Goal: Check status: Verify the current state of an ongoing process or item

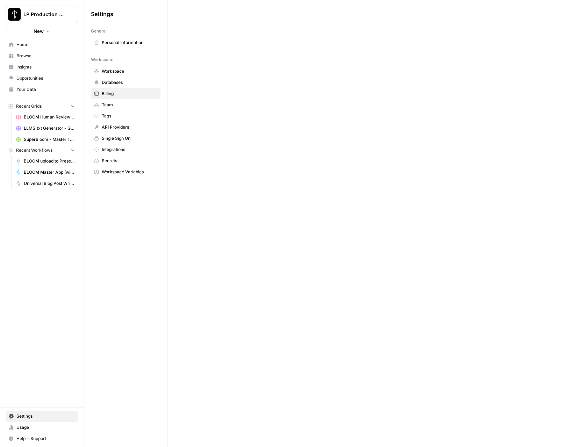
click at [115, 82] on span "Databases" at bounding box center [130, 82] width 56 height 6
click at [116, 71] on span "Workspace" at bounding box center [130, 71] width 56 height 6
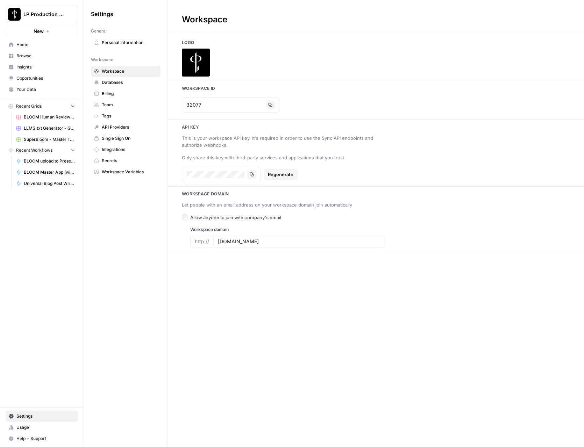
click at [108, 93] on span "Billing" at bounding box center [130, 94] width 56 height 6
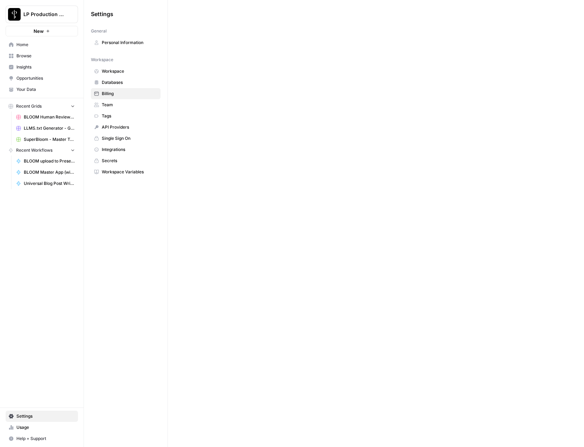
click at [108, 107] on span "Team" at bounding box center [130, 105] width 56 height 6
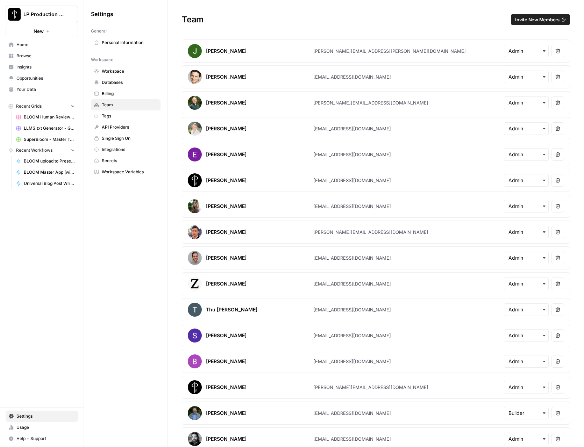
click at [112, 94] on span "Billing" at bounding box center [130, 94] width 56 height 6
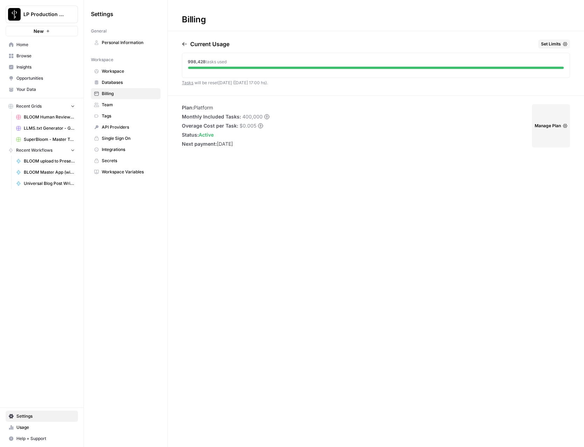
click at [270, 288] on div "Billing Current Usage Set Limits 998,428 tasks used Tasks will be reset [DATE] …" at bounding box center [376, 223] width 416 height 447
click at [291, 313] on div "Billing Current Usage Set Limits 998,428 tasks used Tasks will be reset [DATE] …" at bounding box center [376, 223] width 416 height 447
click at [237, 295] on div "Billing Current Usage Set Limits 998,428 tasks used Tasks will be reset [DATE] …" at bounding box center [376, 223] width 416 height 447
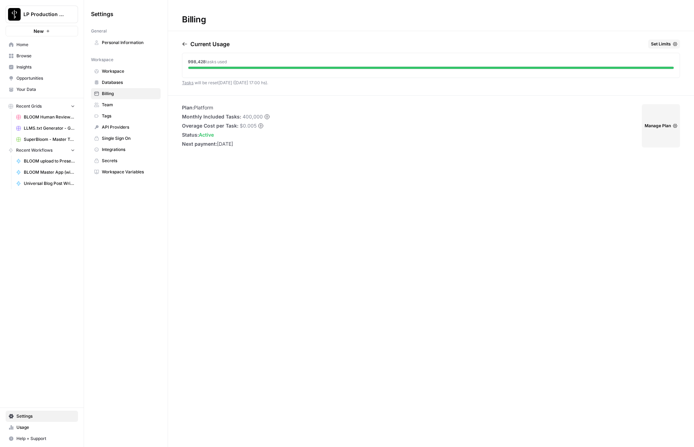
click at [49, 171] on span "BLOOM Master App (with human review)" at bounding box center [49, 172] width 51 height 6
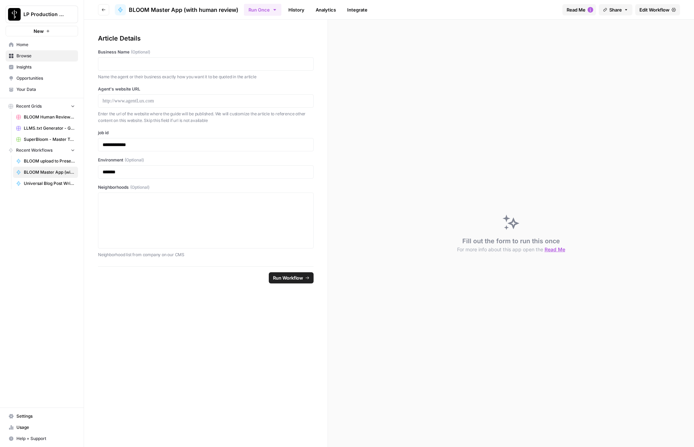
click at [294, 9] on link "History" at bounding box center [296, 9] width 24 height 11
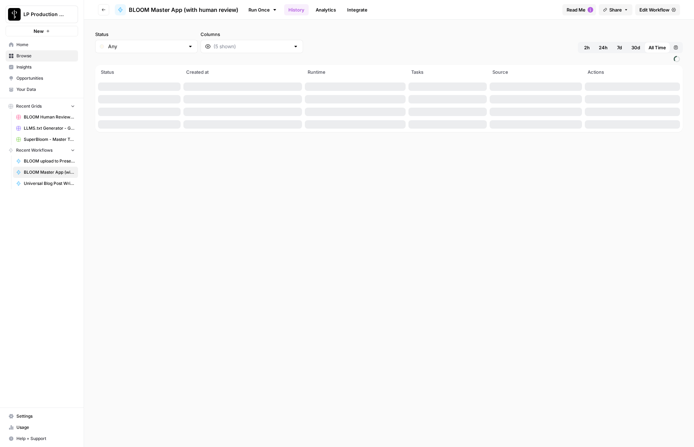
click at [584, 47] on span "30d" at bounding box center [635, 47] width 9 height 7
click at [584, 48] on span "7d" at bounding box center [619, 47] width 5 height 7
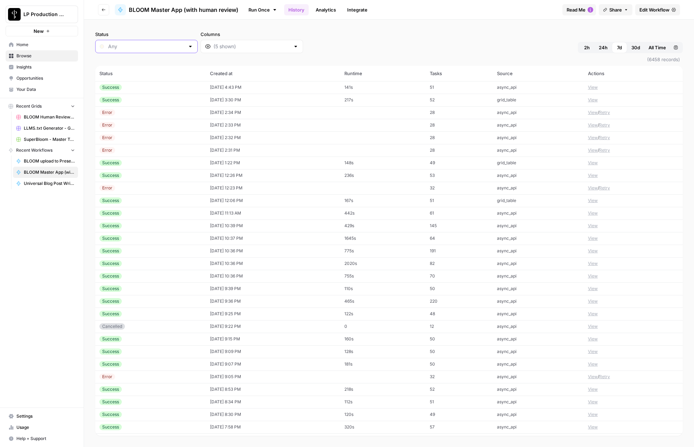
click at [141, 46] on input "Status" at bounding box center [146, 46] width 77 height 7
click at [124, 120] on span "Success" at bounding box center [139, 122] width 61 height 7
type input "Success"
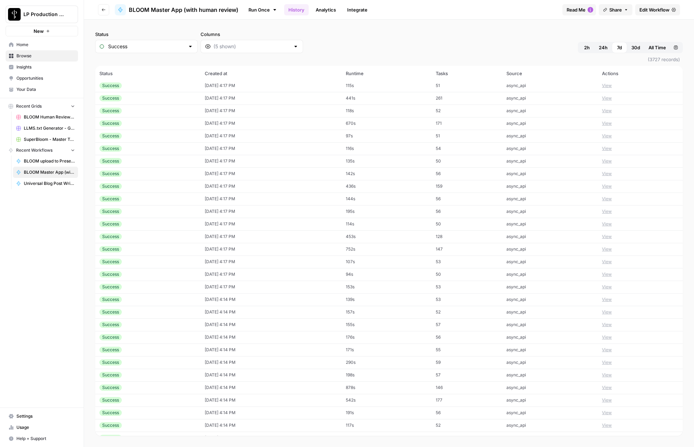
scroll to position [919, 0]
drag, startPoint x: 93, startPoint y: 70, endPoint x: 645, endPoint y: 366, distance: 626.8
click at [584, 366] on div "Status Success Columns 2h 24h 7d 30d All Time Custom range (3727 records) Statu…" at bounding box center [389, 234] width 610 height 428
copy table "Status Created at Runtime Tasks Source Actions Success [DATE] 4:43 PM 141s 51 a…"
